Goal: Task Accomplishment & Management: Manage account settings

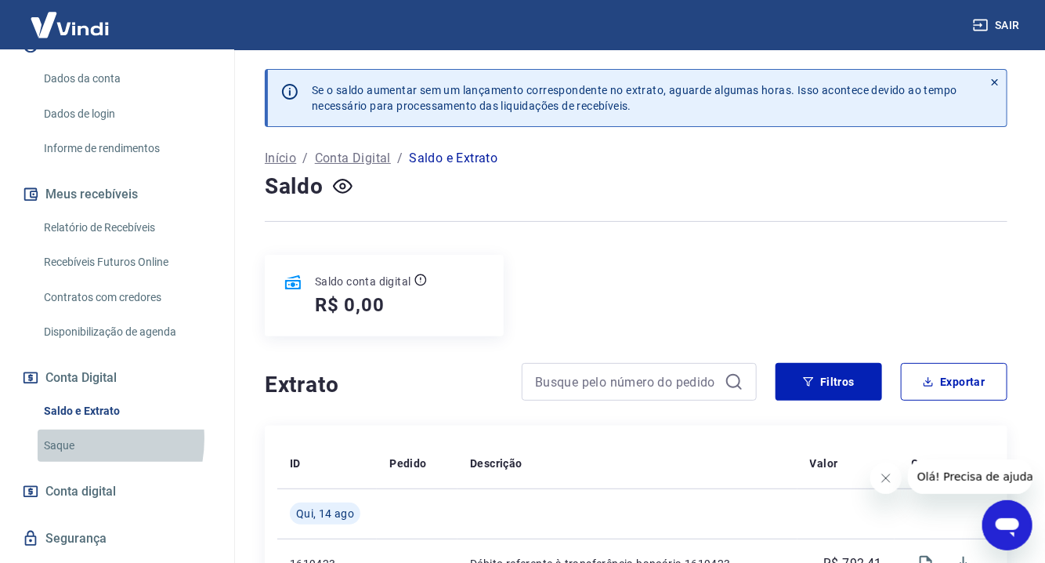
click at [68, 455] on link "Saque" at bounding box center [127, 445] width 178 height 32
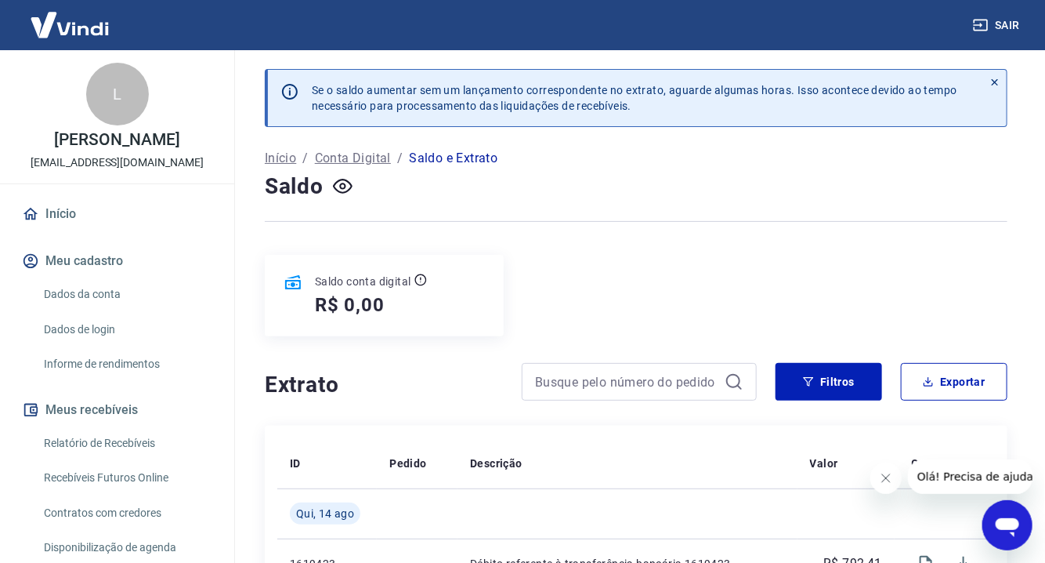
click at [1017, 25] on button "Sair" at bounding box center [998, 25] width 56 height 29
